Goal: Task Accomplishment & Management: Complete application form

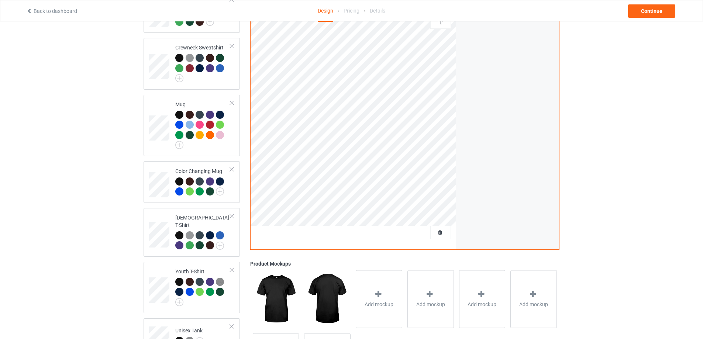
scroll to position [328, 0]
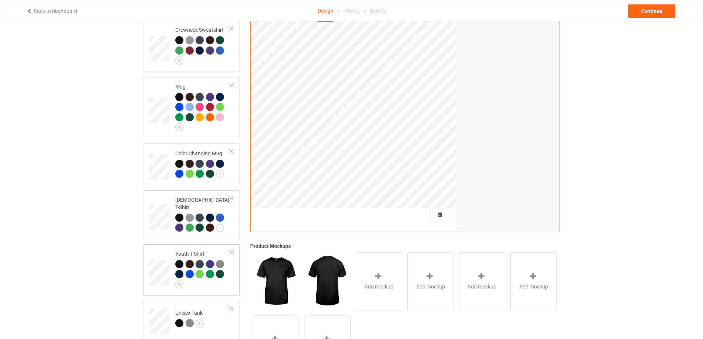
click at [230, 251] on div at bounding box center [231, 252] width 5 height 5
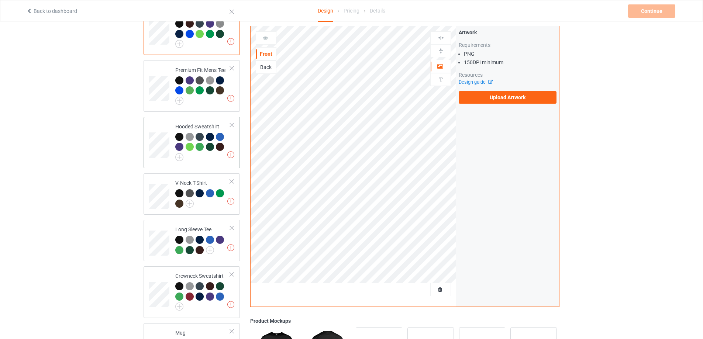
scroll to position [197, 0]
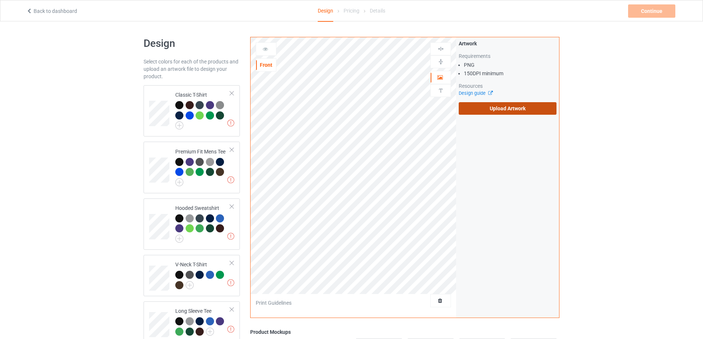
click at [492, 111] on label "Upload Artwork" at bounding box center [508, 108] width 98 height 13
click at [0, 0] on input "Upload Artwork" at bounding box center [0, 0] width 0 height 0
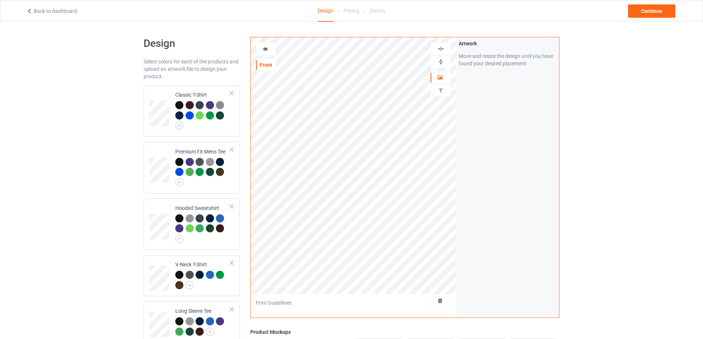
click at [448, 61] on div at bounding box center [441, 61] width 20 height 7
click at [640, 11] on div "Continue" at bounding box center [651, 10] width 47 height 13
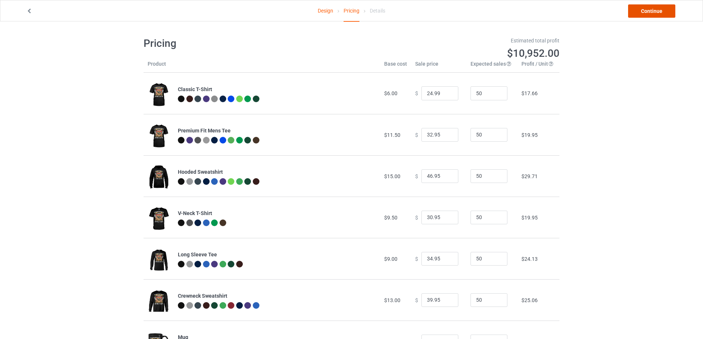
click at [653, 12] on link "Continue" at bounding box center [651, 10] width 47 height 13
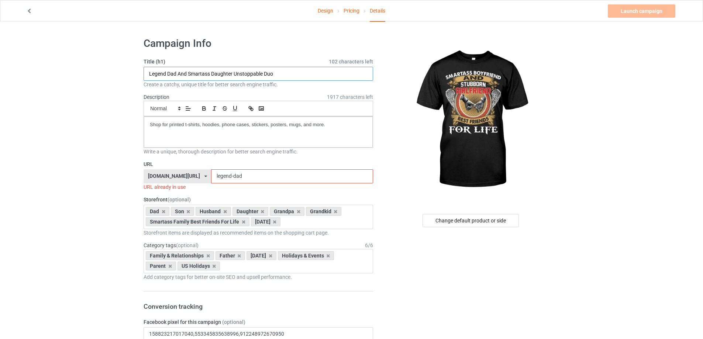
drag, startPoint x: 276, startPoint y: 72, endPoint x: 130, endPoint y: 80, distance: 146.3
paste input "Smartass Boyfriend & Stubborn Girlfriend – Best Friends for Life"
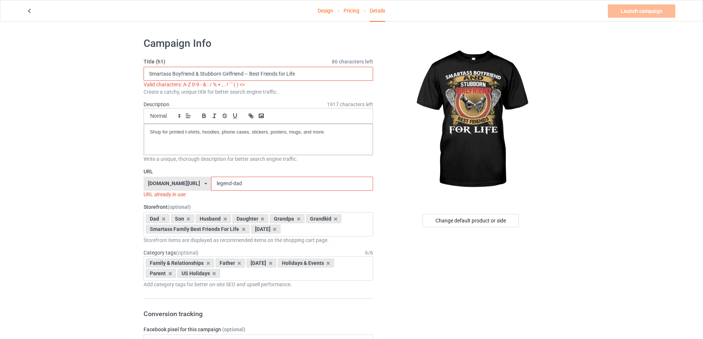
click at [249, 75] on input "Smartass Boyfriend & Stubborn Girlfriend – Best Friends for Life" at bounding box center [258, 74] width 229 height 14
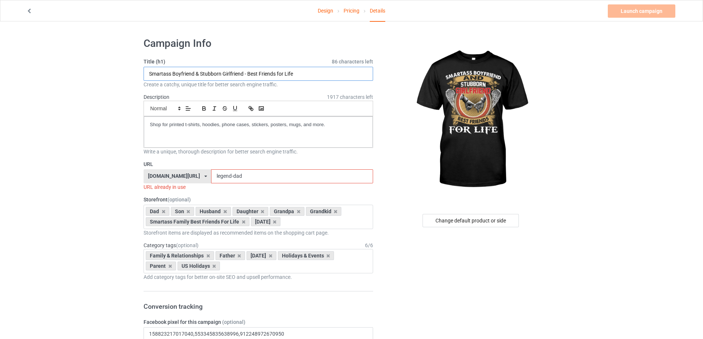
drag, startPoint x: 201, startPoint y: 74, endPoint x: 243, endPoint y: 75, distance: 42.1
click at [243, 75] on input "Smartass Boyfriend & Stubborn Girlfriend - Best Friends for Life" at bounding box center [258, 74] width 229 height 14
type input "Smartass Boyfriend & Stubborn Girlfriend - Best Friends for Life"
drag, startPoint x: 228, startPoint y: 178, endPoint x: 182, endPoint y: 178, distance: 45.4
click at [182, 178] on div "bmatee.com/ bmatee.com/ vbtee.com/ teechip.com/ 5f8c5c61e767ad6e73745027 5fab95…" at bounding box center [258, 176] width 229 height 14
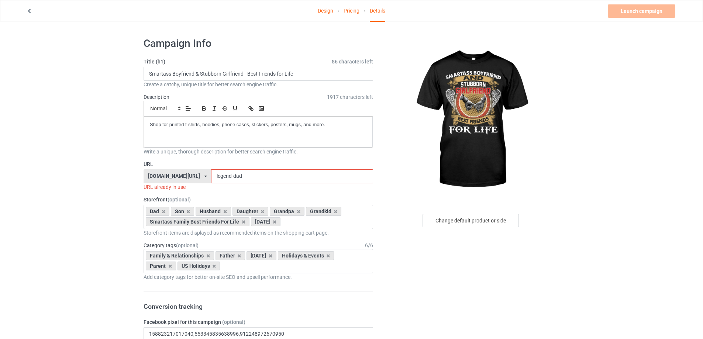
paste input "Stubborn Girlfrien"
click at [219, 175] on input "Stubborn Girlfriend" at bounding box center [292, 176] width 162 height 14
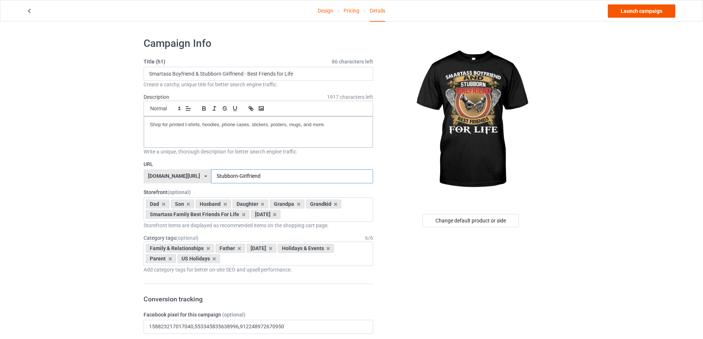
type input "Stubborn-Girlfriend"
click at [647, 11] on link "Launch campaign" at bounding box center [642, 10] width 68 height 13
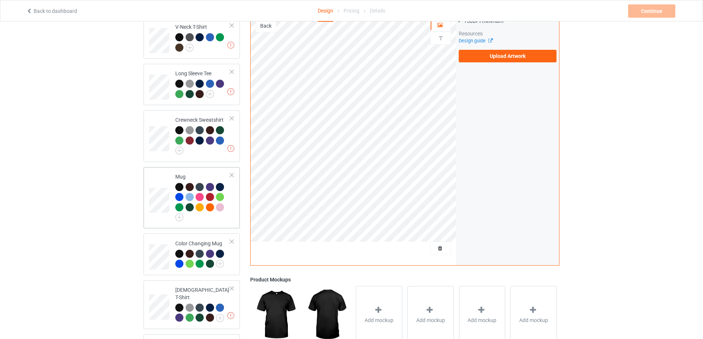
scroll to position [246, 0]
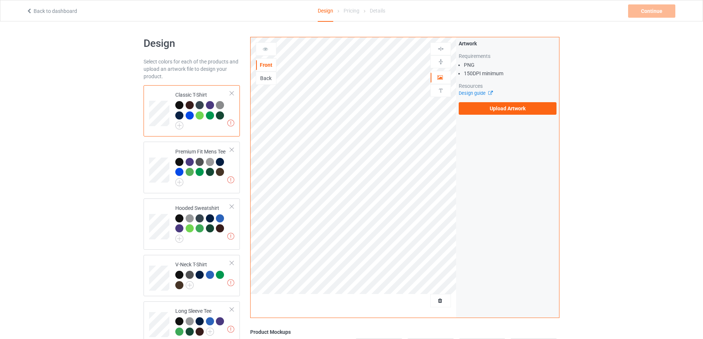
click at [271, 79] on div "Back" at bounding box center [266, 78] width 20 height 7
click at [507, 108] on label "Upload Artwork" at bounding box center [508, 108] width 98 height 13
click at [0, 0] on input "Upload Artwork" at bounding box center [0, 0] width 0 height 0
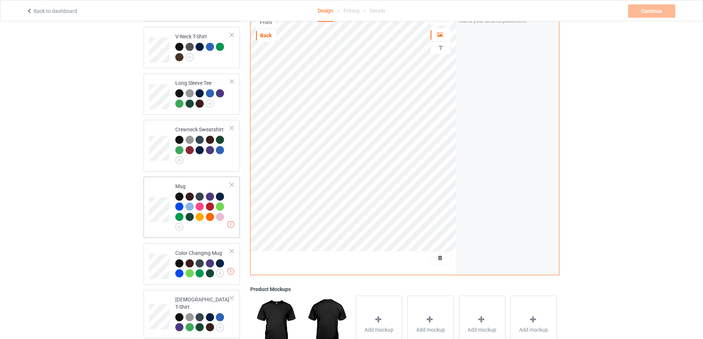
scroll to position [246, 0]
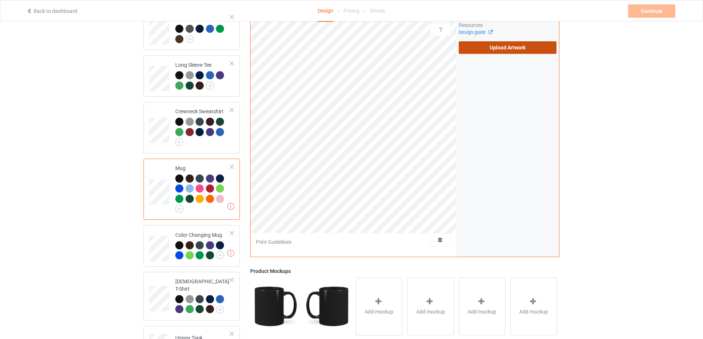
click at [495, 45] on label "Upload Artwork" at bounding box center [508, 47] width 98 height 13
click at [0, 0] on input "Upload Artwork" at bounding box center [0, 0] width 0 height 0
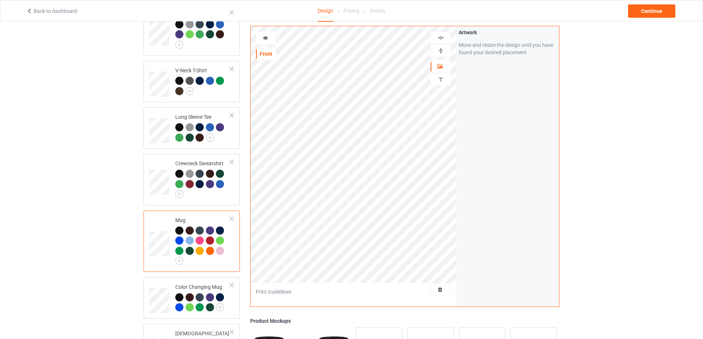
scroll to position [123, 0]
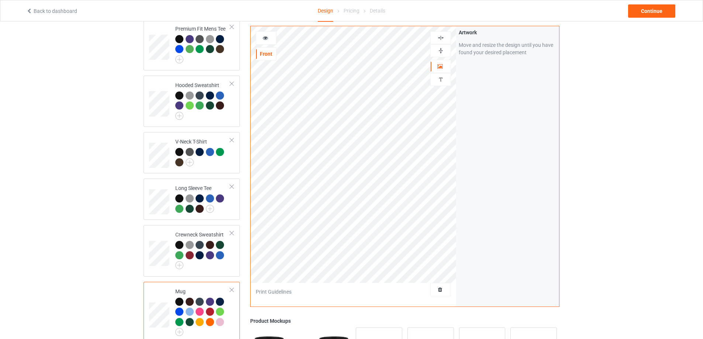
click at [438, 50] on img at bounding box center [440, 50] width 7 height 7
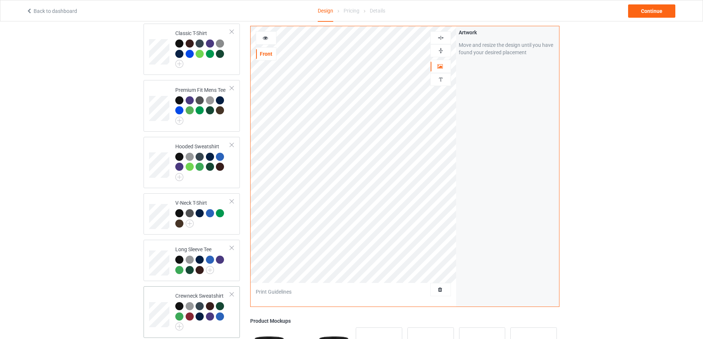
scroll to position [0, 0]
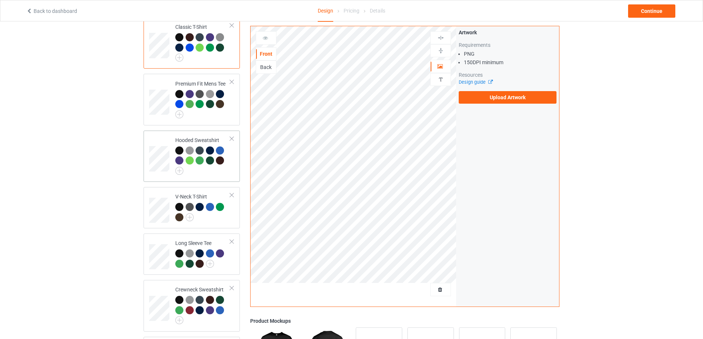
scroll to position [13, 0]
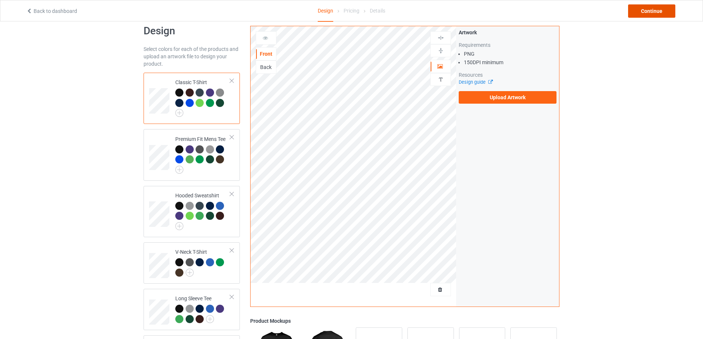
click at [653, 9] on div "Continue" at bounding box center [651, 10] width 47 height 13
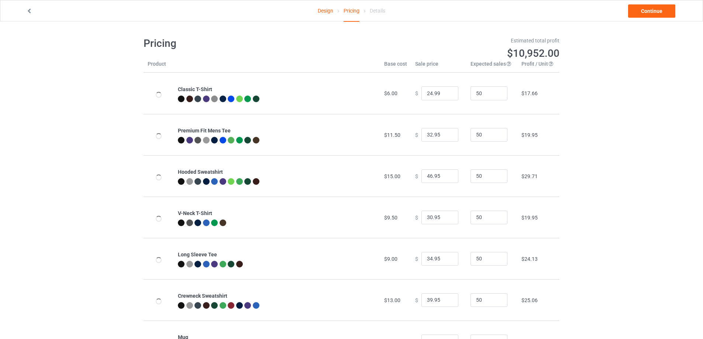
scroll to position [163, 0]
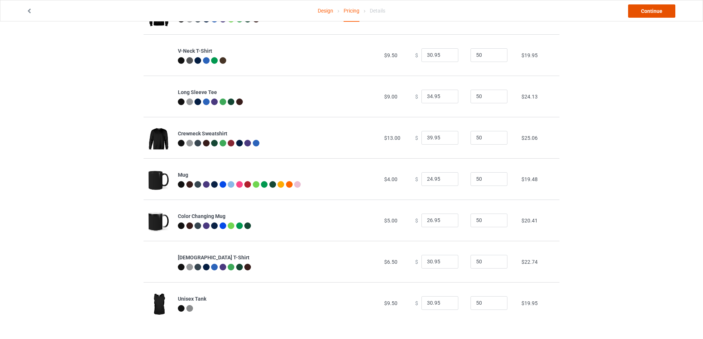
click at [650, 11] on link "Continue" at bounding box center [651, 10] width 47 height 13
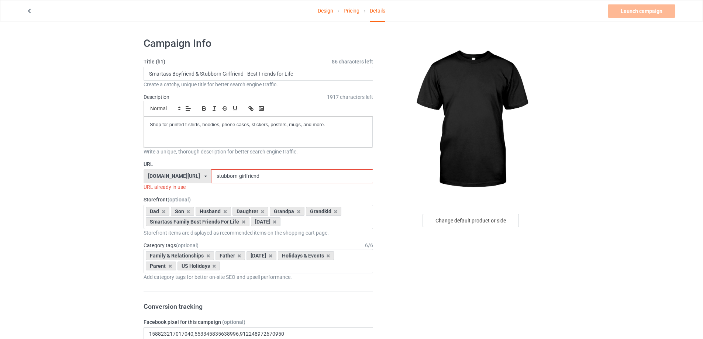
click at [251, 176] on input "stubborn-girlfriend" at bounding box center [292, 176] width 162 height 14
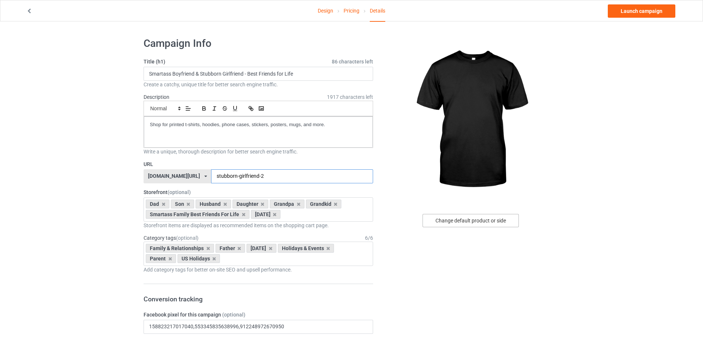
type input "stubborn-girlfriend-2"
click at [471, 218] on div "Change default product or side" at bounding box center [470, 220] width 96 height 13
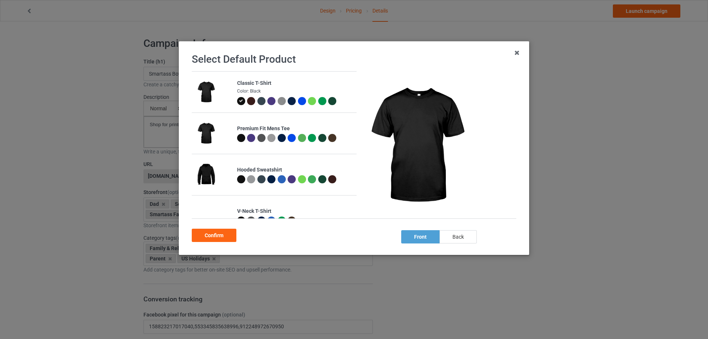
click at [456, 235] on div "back" at bounding box center [458, 236] width 37 height 13
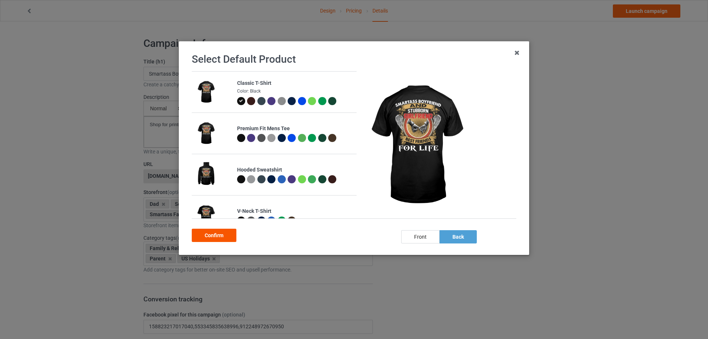
click at [227, 235] on div "Confirm" at bounding box center [214, 235] width 45 height 13
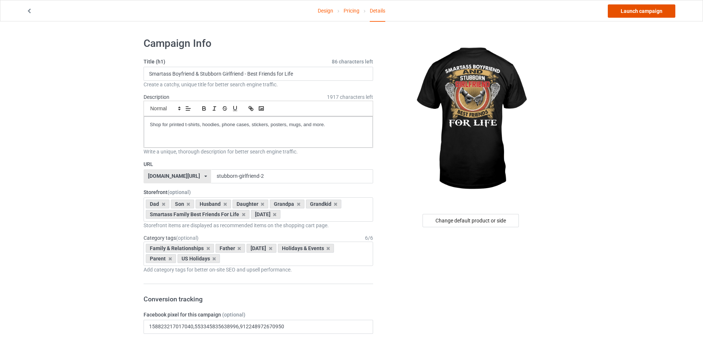
click at [639, 15] on link "Launch campaign" at bounding box center [642, 10] width 68 height 13
